Goal: Information Seeking & Learning: Learn about a topic

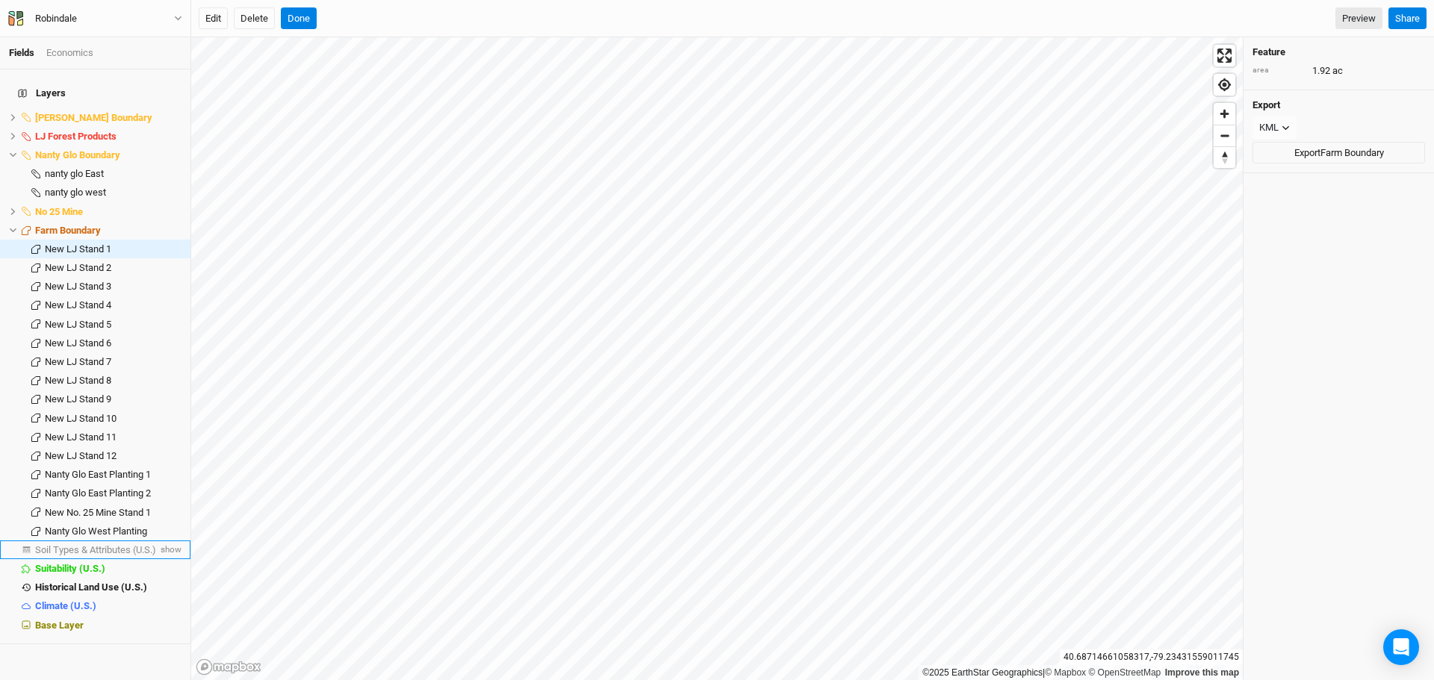
click at [104, 544] on span "Soil Types & Attributes (U.S.)" at bounding box center [95, 549] width 121 height 11
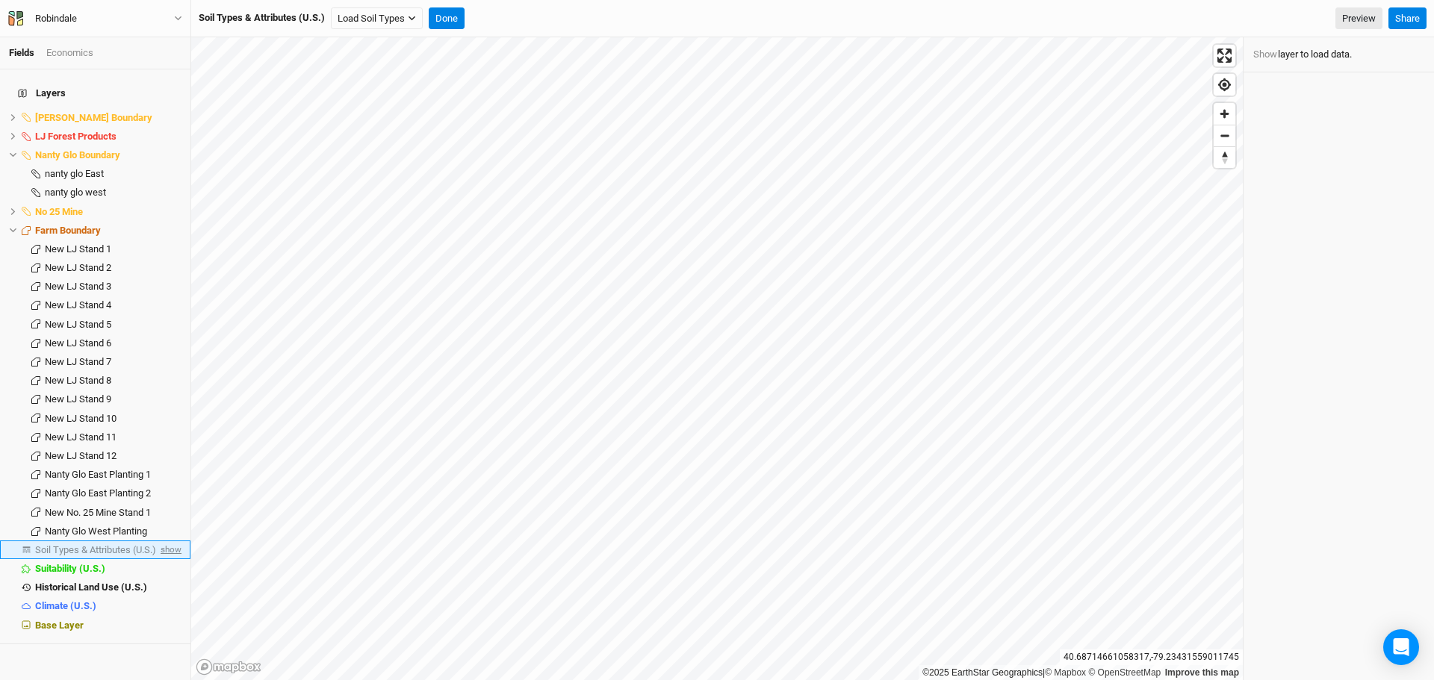
click at [166, 541] on span "show" at bounding box center [170, 550] width 24 height 19
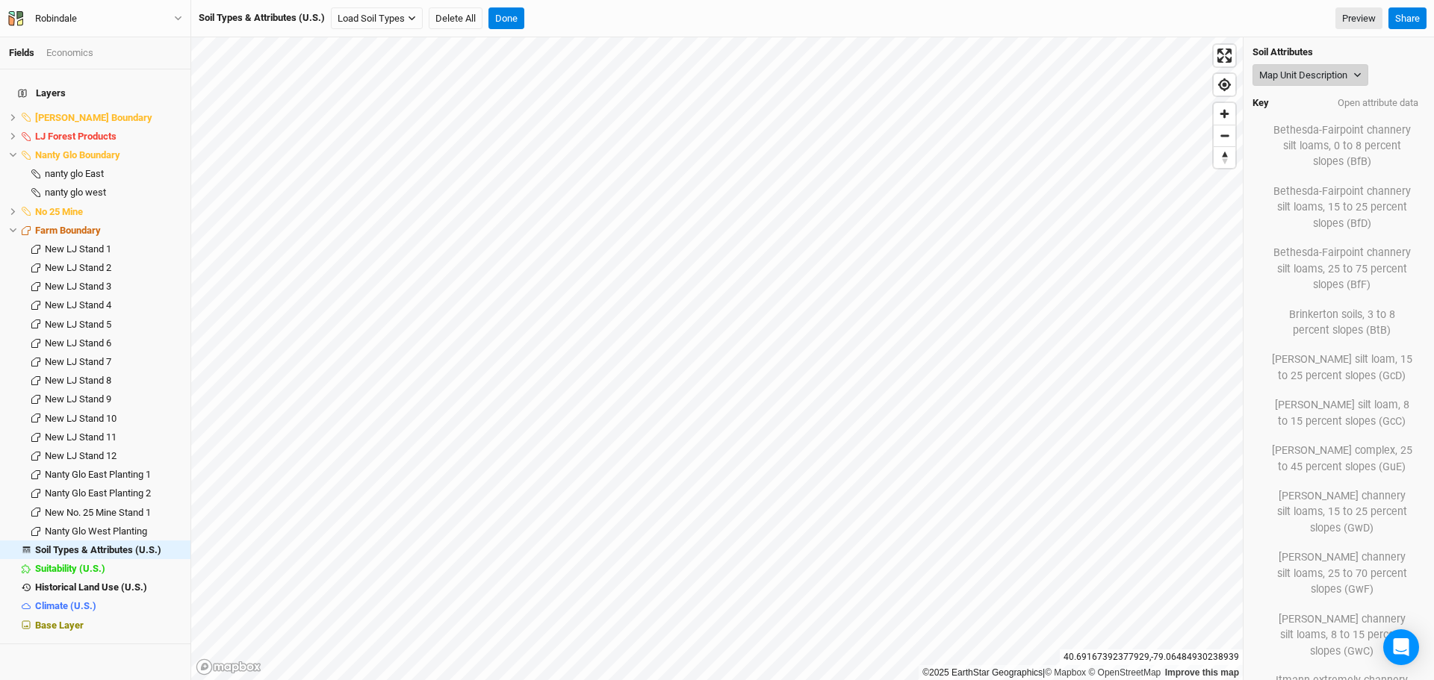
click at [1321, 71] on button "Map Unit Description" at bounding box center [1310, 75] width 116 height 22
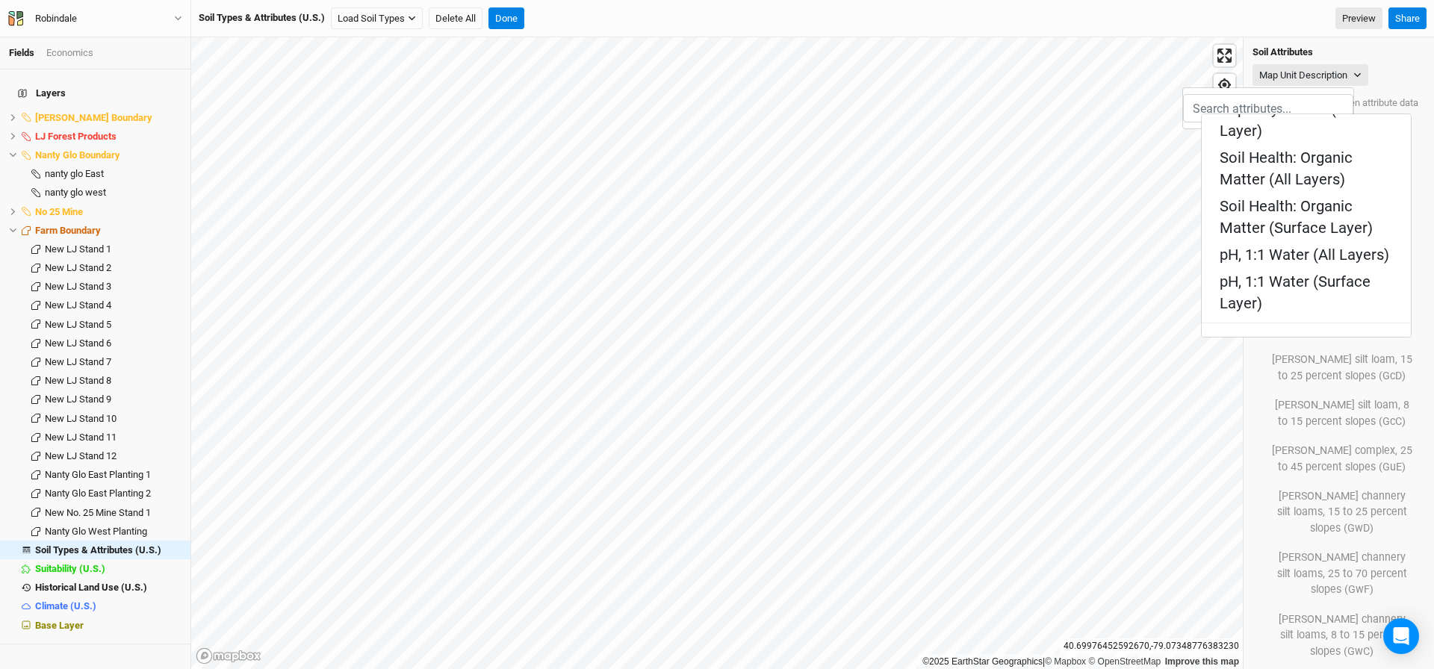
scroll to position [602, 0]
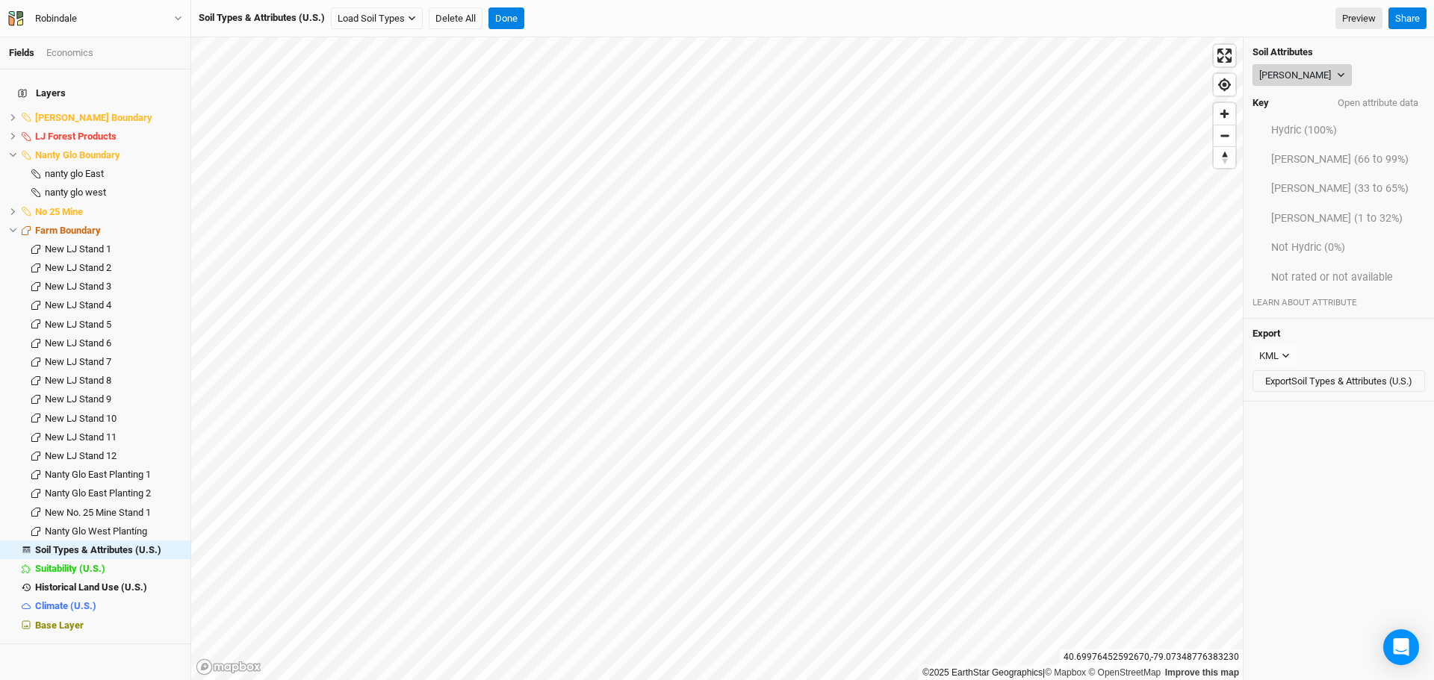
click at [1336, 71] on icon "button" at bounding box center [1340, 75] width 8 height 8
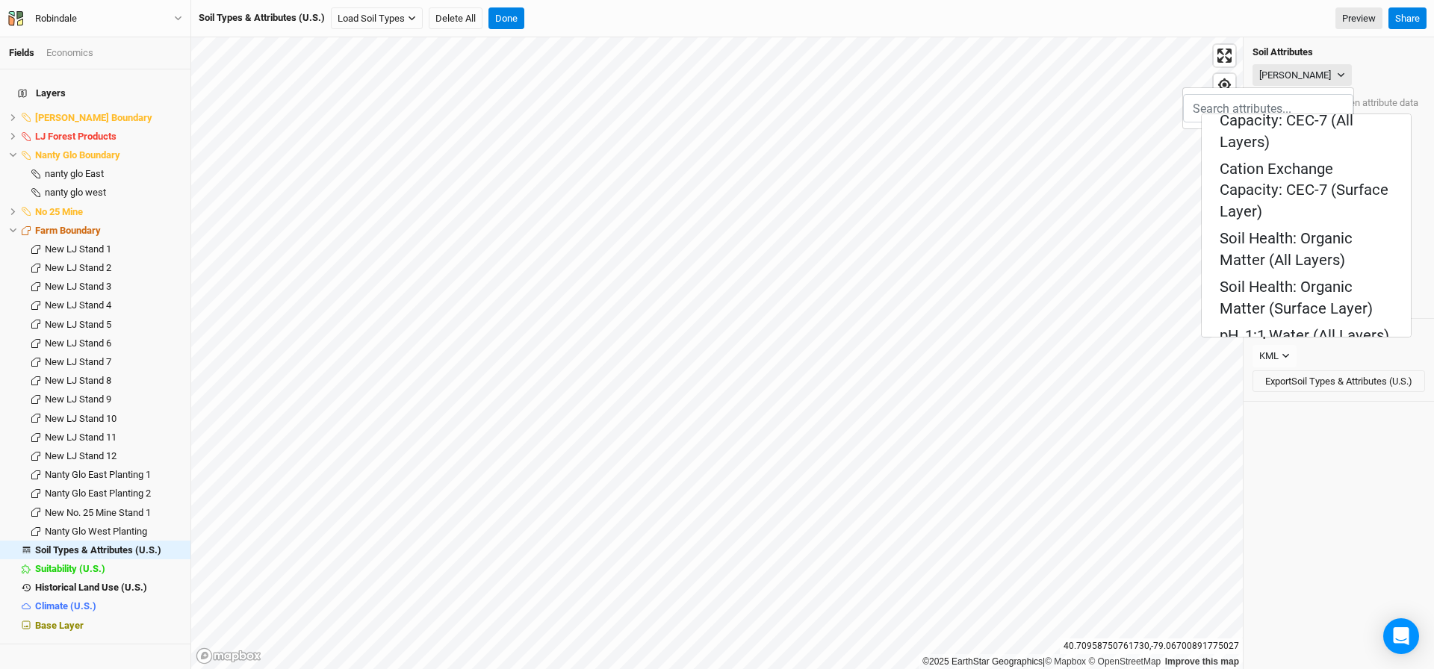
scroll to position [597, 0]
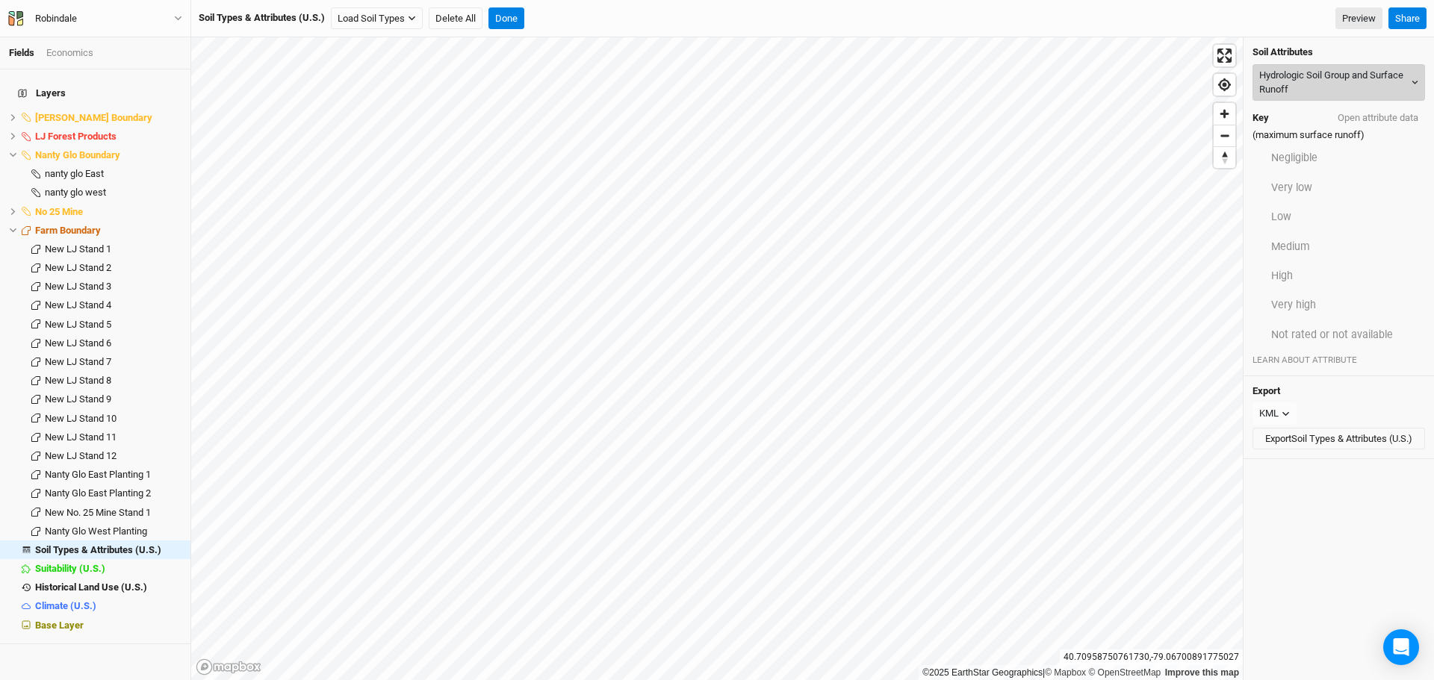
click at [1312, 88] on button "Hydrologic Soil Group and Surface Runoff" at bounding box center [1338, 82] width 172 height 37
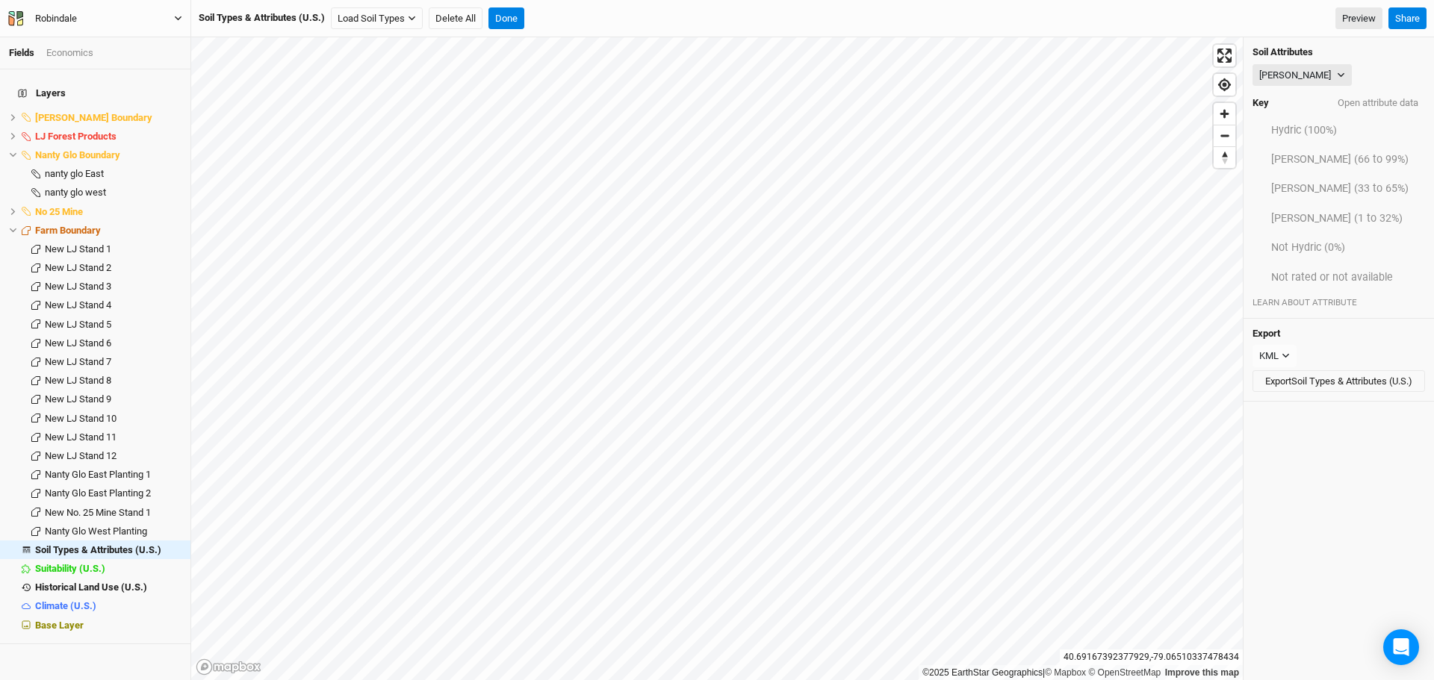
click at [178, 15] on icon "button" at bounding box center [178, 18] width 8 height 8
click at [121, 41] on button "Back" at bounding box center [123, 41] width 118 height 19
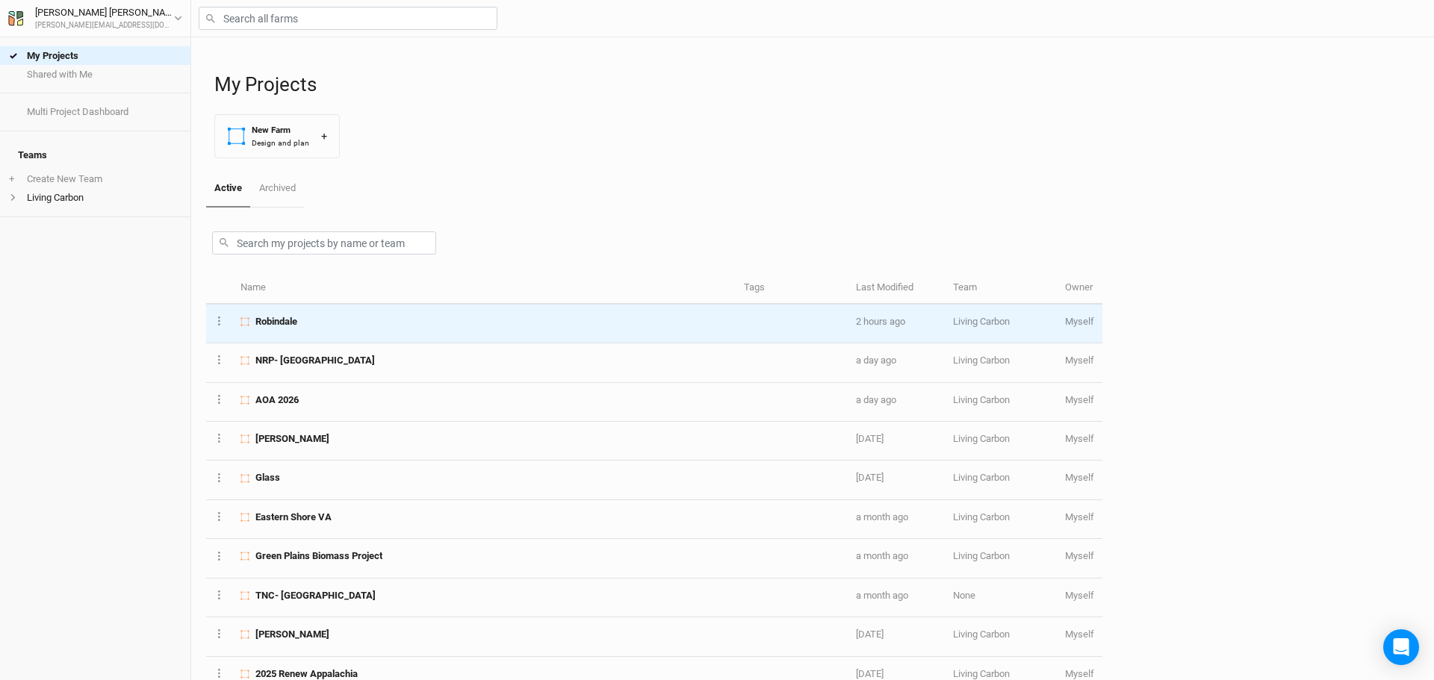
click at [341, 318] on div "Robindale" at bounding box center [483, 321] width 486 height 13
